Goal: Task Accomplishment & Management: Complete application form

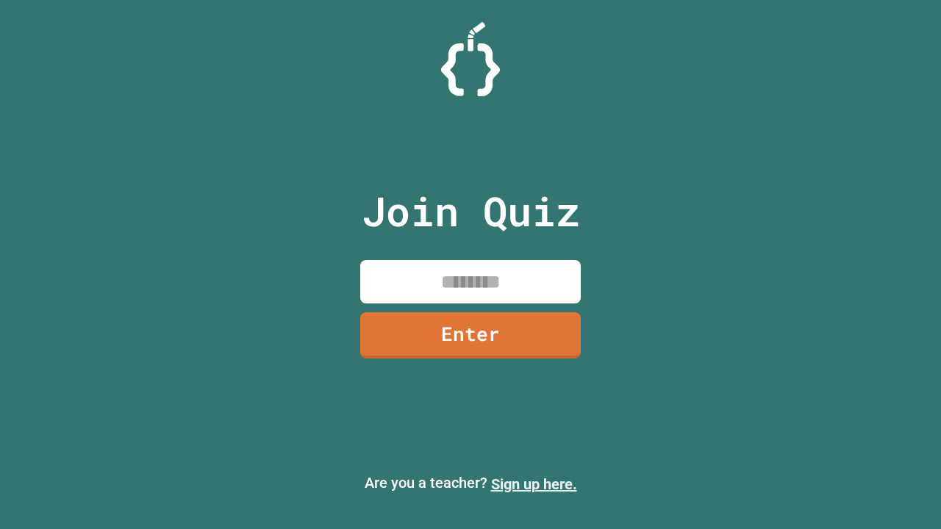
click at [534, 484] on link "Sign up here." at bounding box center [534, 484] width 86 height 18
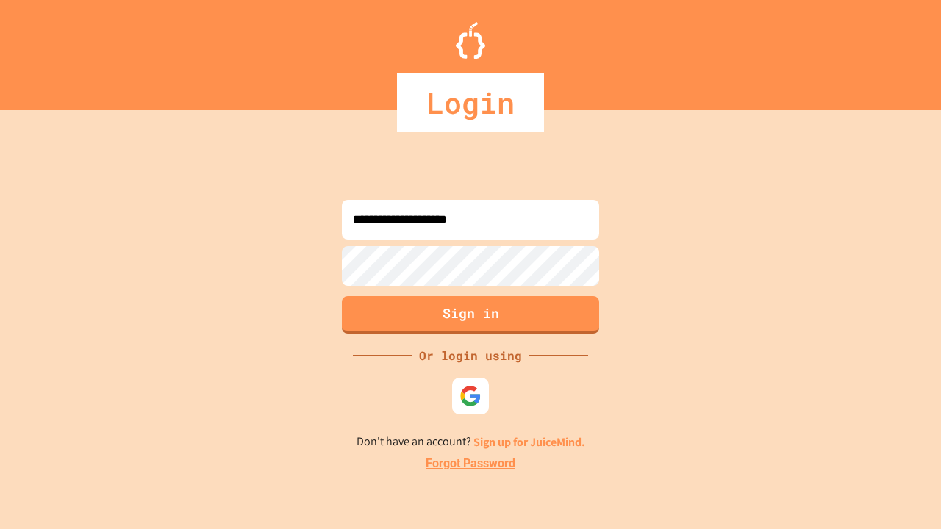
type input "**********"
